Goal: Navigation & Orientation: Find specific page/section

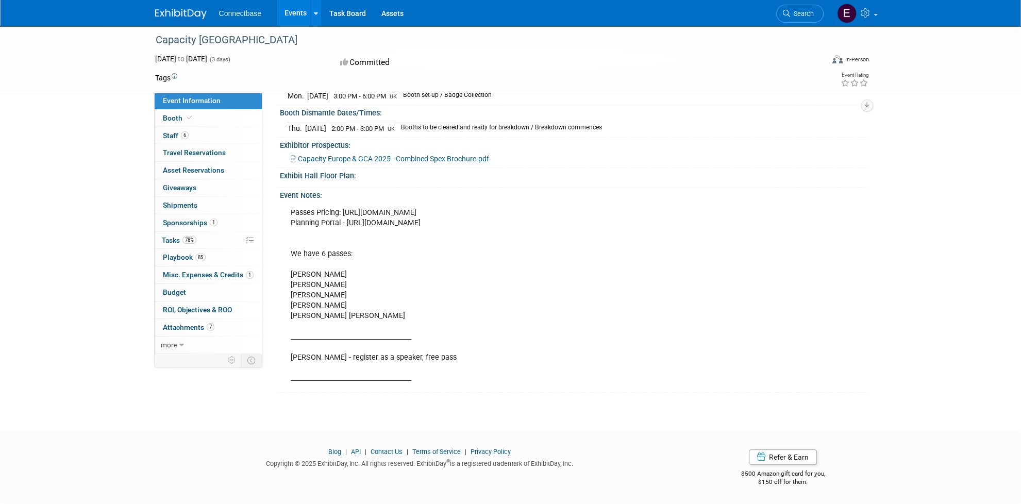
click at [862, 262] on div "Passes Pricing: [URL][DOMAIN_NAME] Planning Portal - [URL][DOMAIN_NAME] We have…" at bounding box center [573, 295] width 586 height 190
drag, startPoint x: 80, startPoint y: 295, endPoint x: 165, endPoint y: 192, distance: 133.5
click at [80, 295] on div "Capacity Europe Oct 21, 2025 to Oct 23, 2025 (3 days) Oct 21, 2025 to Oct 23, 2…" at bounding box center [510, 125] width 1021 height 576
click at [185, 15] on img at bounding box center [181, 14] width 52 height 10
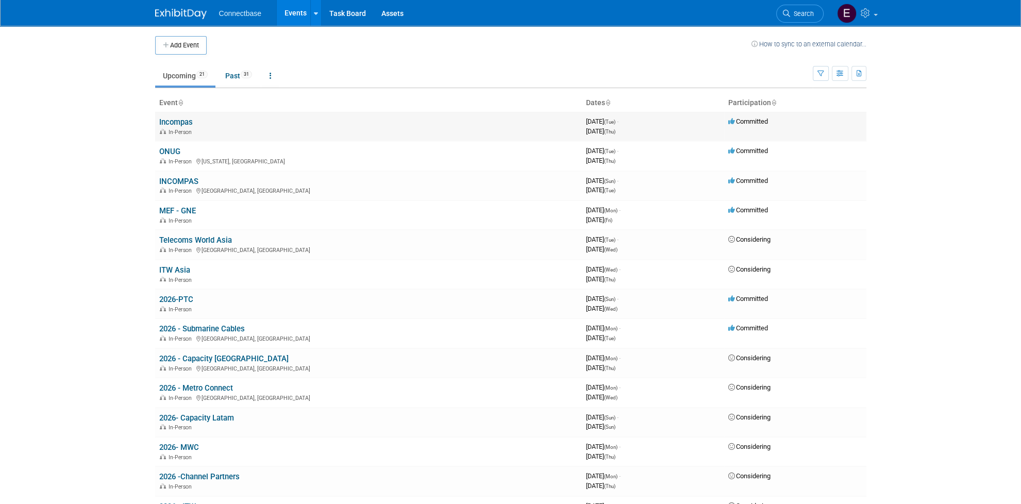
click at [184, 121] on link "Incompas" at bounding box center [175, 121] width 33 height 9
click at [626, 57] on td "Upcoming 21 Past 31 All Events 52 Past and Upcoming Grouped Annually Events gro…" at bounding box center [484, 71] width 658 height 33
click at [68, 228] on body "Connectbase Events Add Event Bulk Upload Events Shareable Event Boards Recently…" at bounding box center [510, 252] width 1021 height 504
click at [173, 123] on link "Incompas" at bounding box center [175, 121] width 33 height 9
click at [846, 125] on td "Committed" at bounding box center [795, 126] width 142 height 29
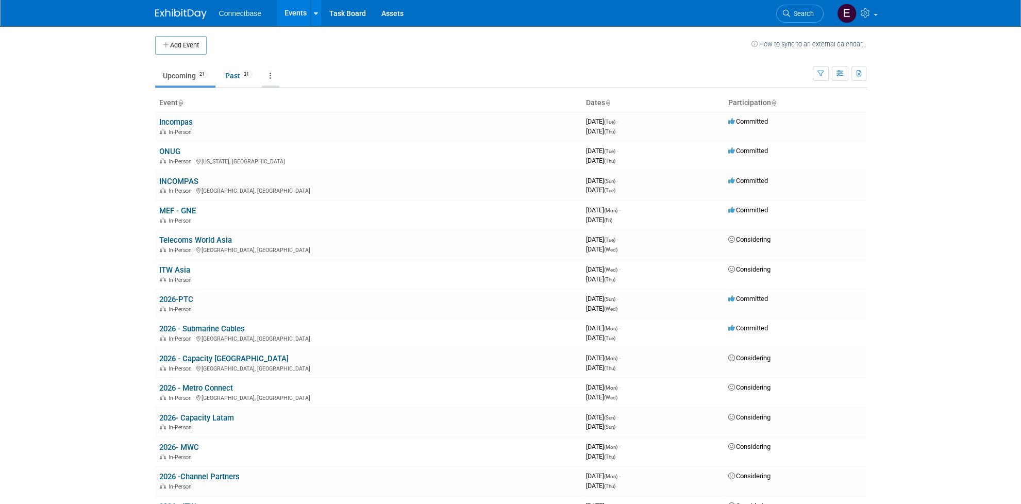
click at [279, 76] on link at bounding box center [271, 76] width 18 height 20
click at [89, 132] on body "Connectbase Events Add Event Bulk Upload Events Shareable Event Boards Recently…" at bounding box center [510, 252] width 1021 height 504
click at [179, 120] on link "Incompas" at bounding box center [175, 121] width 33 height 9
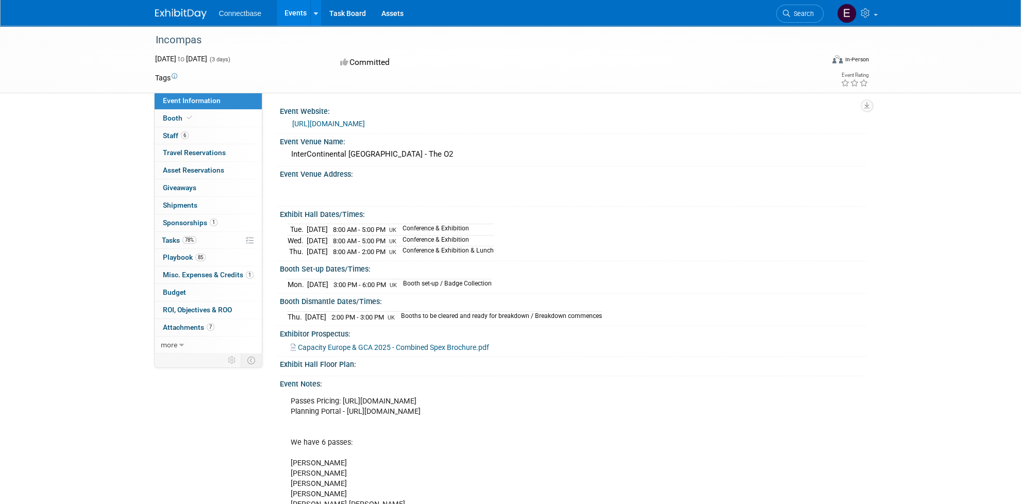
click at [184, 37] on div "Incompas" at bounding box center [480, 40] width 656 height 19
click at [175, 345] on span "more" at bounding box center [169, 345] width 16 height 8
click at [186, 401] on link "Event Settings" at bounding box center [208, 397] width 107 height 17
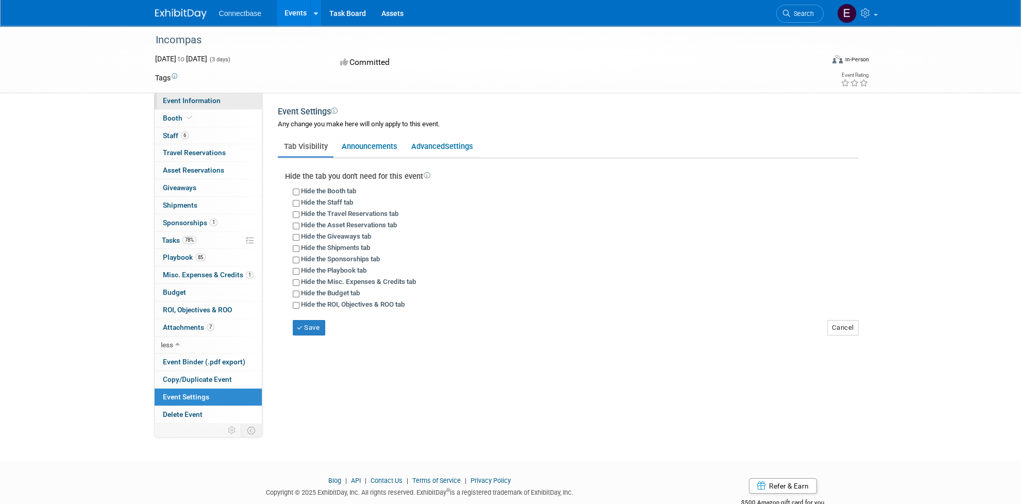
click at [203, 104] on span "Event Information" at bounding box center [192, 100] width 58 height 8
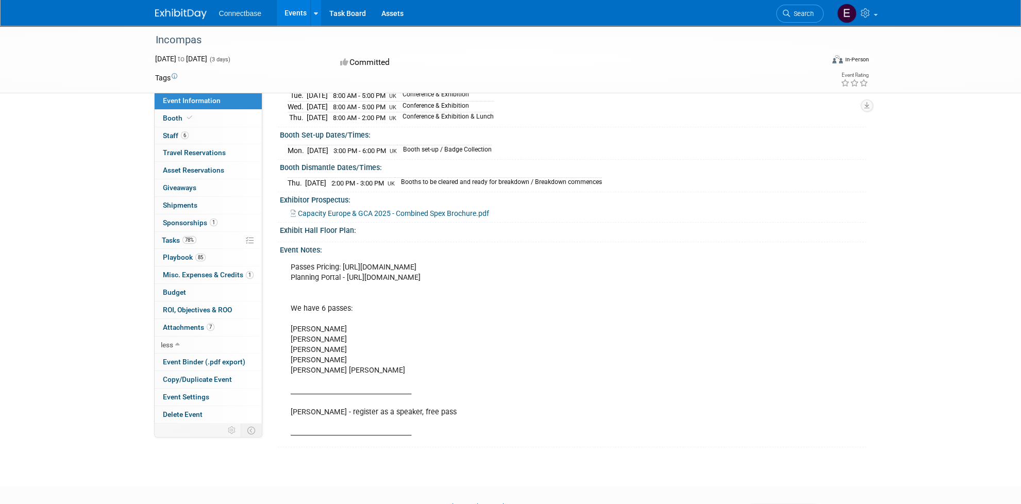
scroll to position [196, 0]
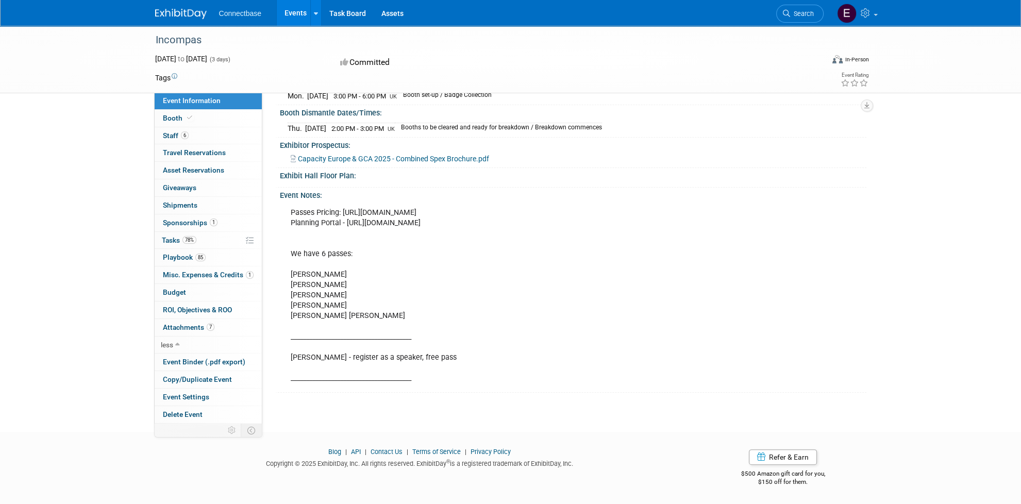
click at [327, 273] on div "Passes Pricing: [URL][DOMAIN_NAME] Planning Portal - [URL][DOMAIN_NAME] We have…" at bounding box center [517, 296] width 468 height 186
click at [315, 285] on div "Passes Pricing: [URL][DOMAIN_NAME] Planning Portal - [URL][DOMAIN_NAME] We have…" at bounding box center [517, 296] width 468 height 186
click at [315, 294] on div "Passes Pricing: [URL][DOMAIN_NAME] Planning Portal - [URL][DOMAIN_NAME] We have…" at bounding box center [517, 296] width 468 height 186
click at [311, 309] on div "Passes Pricing: [URL][DOMAIN_NAME] Planning Portal - [URL][DOMAIN_NAME] We have…" at bounding box center [517, 296] width 468 height 186
click at [310, 316] on div "Passes Pricing: [URL][DOMAIN_NAME] Planning Portal - [URL][DOMAIN_NAME] We have…" at bounding box center [517, 296] width 468 height 186
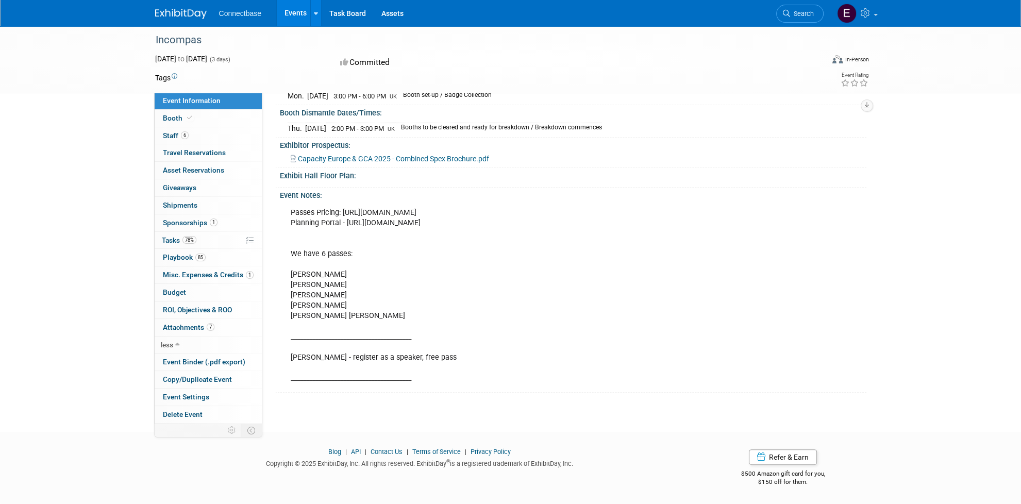
click at [353, 355] on div "Passes Pricing: [URL][DOMAIN_NAME] Planning Portal - [URL][DOMAIN_NAME] We have…" at bounding box center [517, 296] width 468 height 186
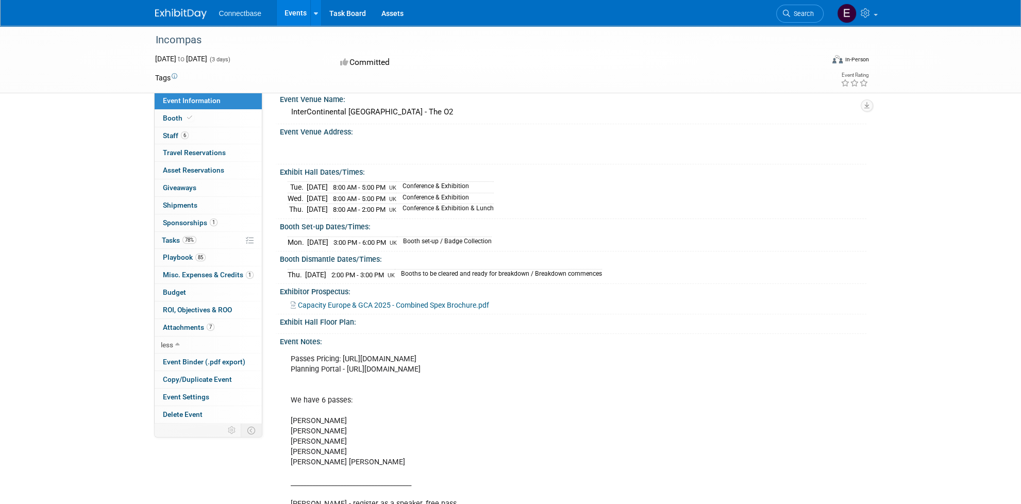
scroll to position [0, 0]
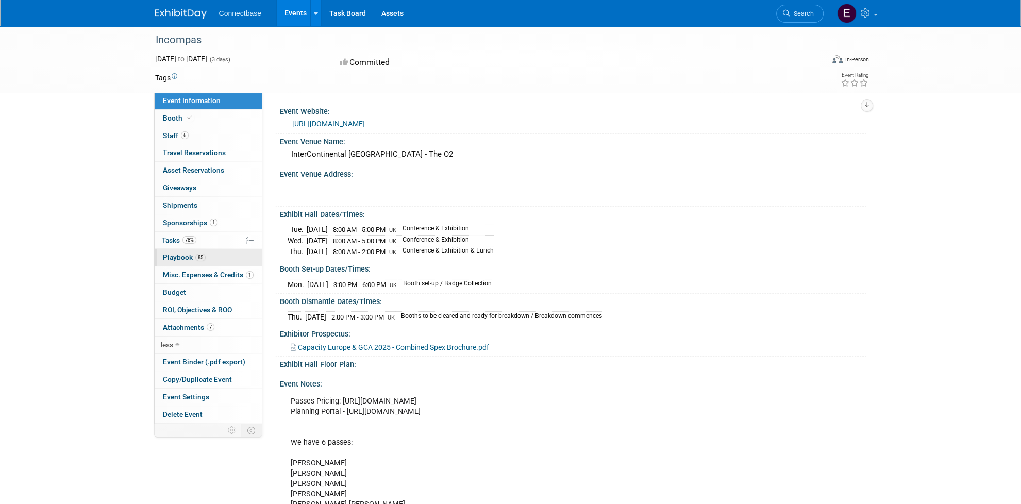
click at [214, 257] on link "85 Playbook 85" at bounding box center [208, 257] width 107 height 17
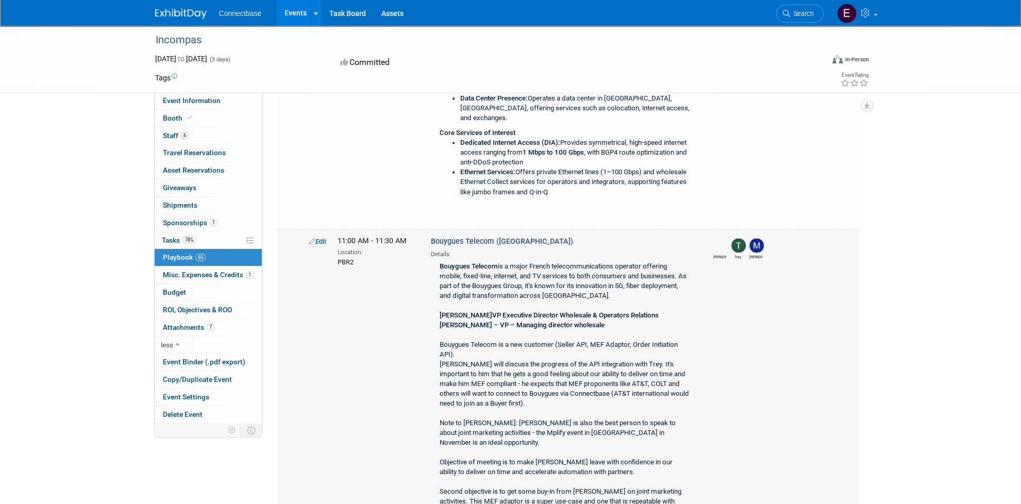
scroll to position [2370, 0]
